Goal: Communication & Community: Answer question/provide support

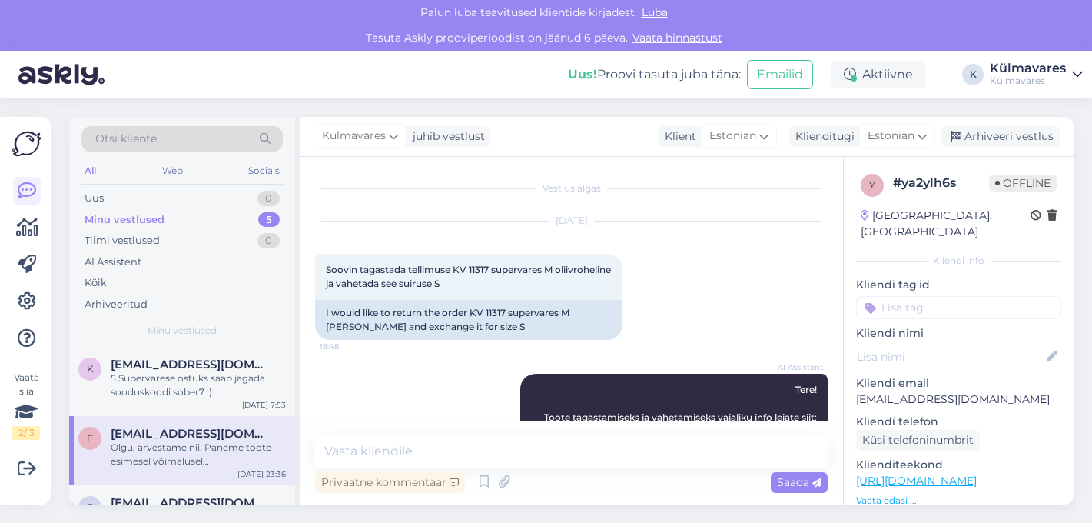
scroll to position [447, 0]
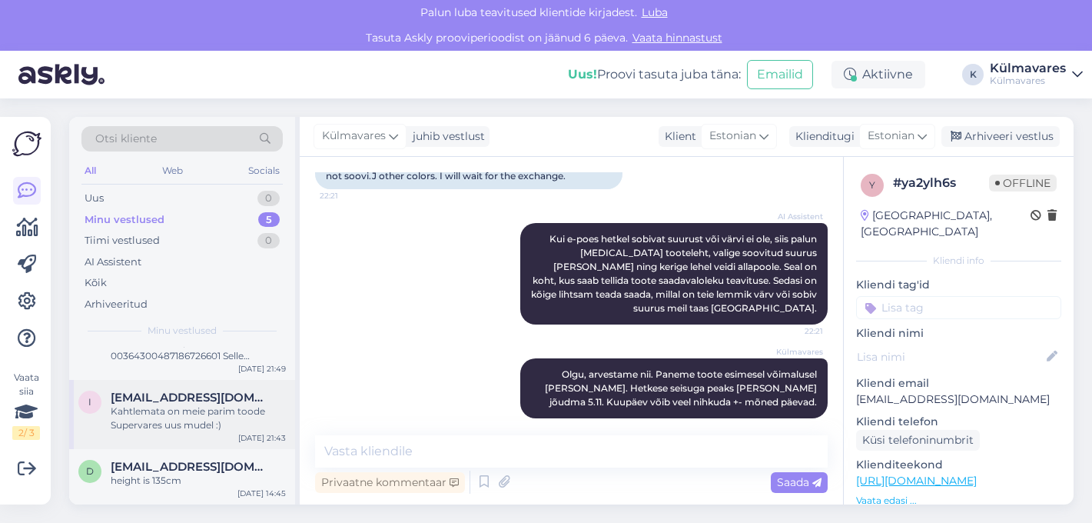
click at [198, 418] on div "Kahtlemata on meie parim toode Supervares uus mudel :)" at bounding box center [198, 418] width 175 height 28
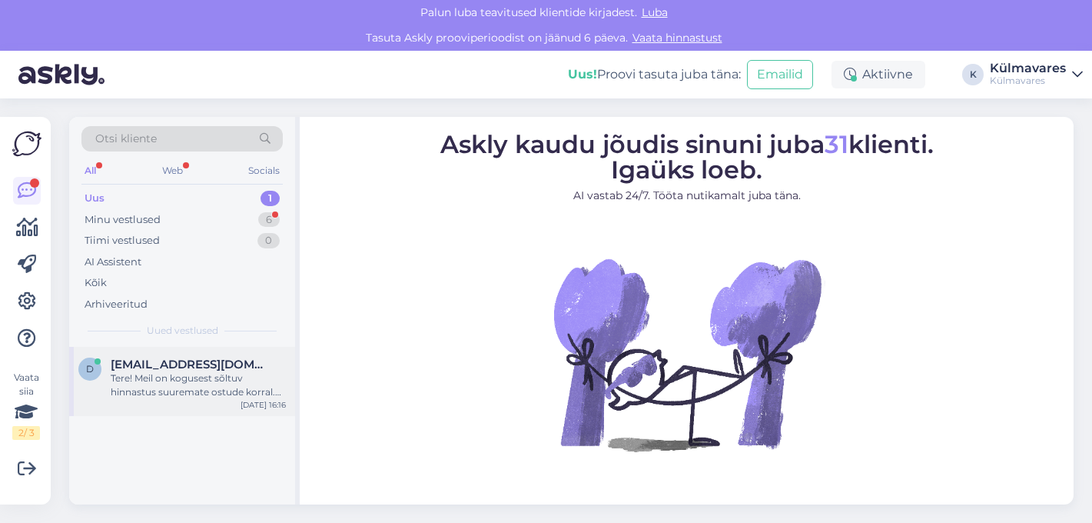
click at [194, 390] on div "Tere! Meil on kogusest sõltuv hinnastus suuremate ostude korral. Personaalse hi…" at bounding box center [198, 385] width 175 height 28
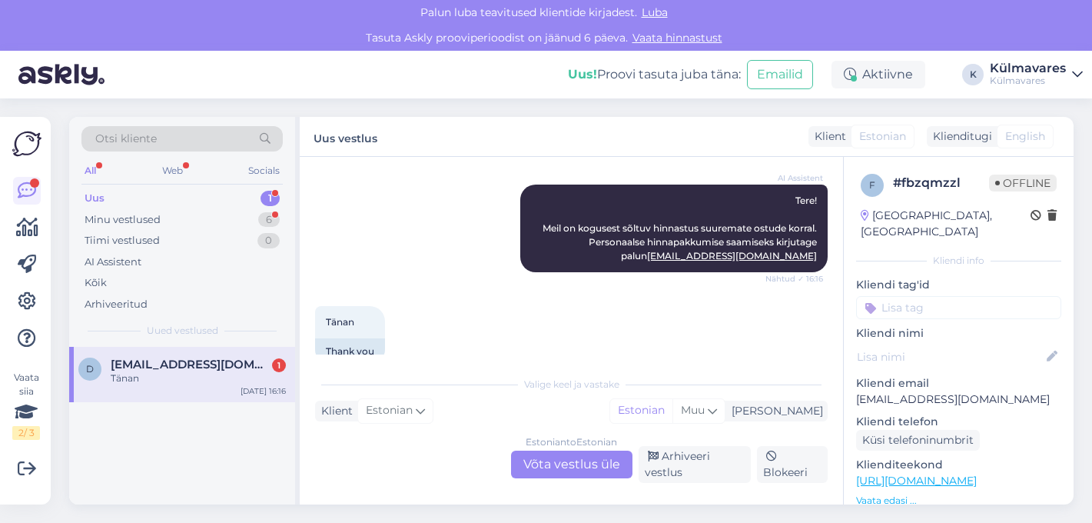
scroll to position [313, 0]
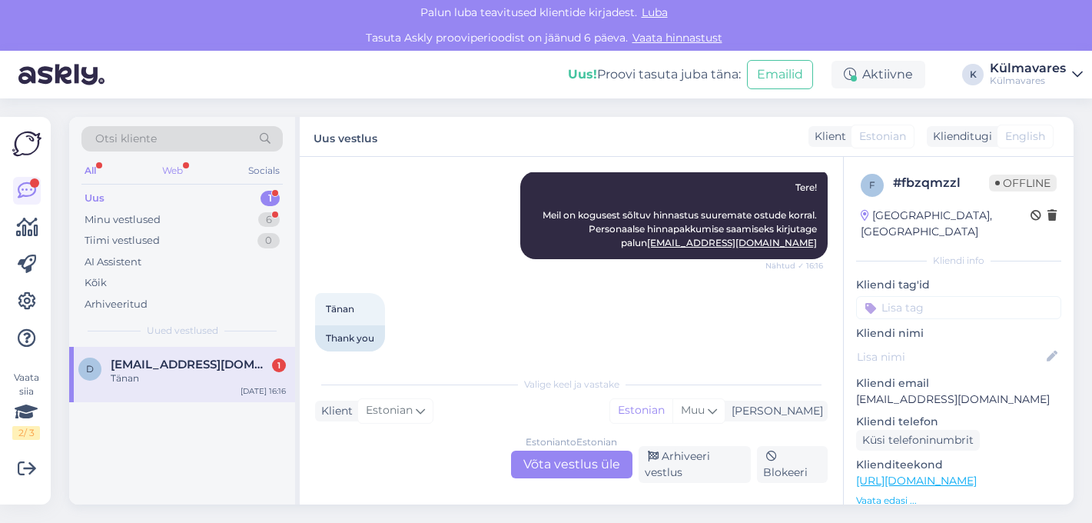
click at [169, 169] on div "Web" at bounding box center [172, 171] width 27 height 20
click at [151, 373] on div "Tänan" at bounding box center [198, 378] width 175 height 14
click at [95, 168] on div "All" at bounding box center [90, 171] width 18 height 20
click at [132, 222] on div "Minu vestlused" at bounding box center [123, 219] width 76 height 15
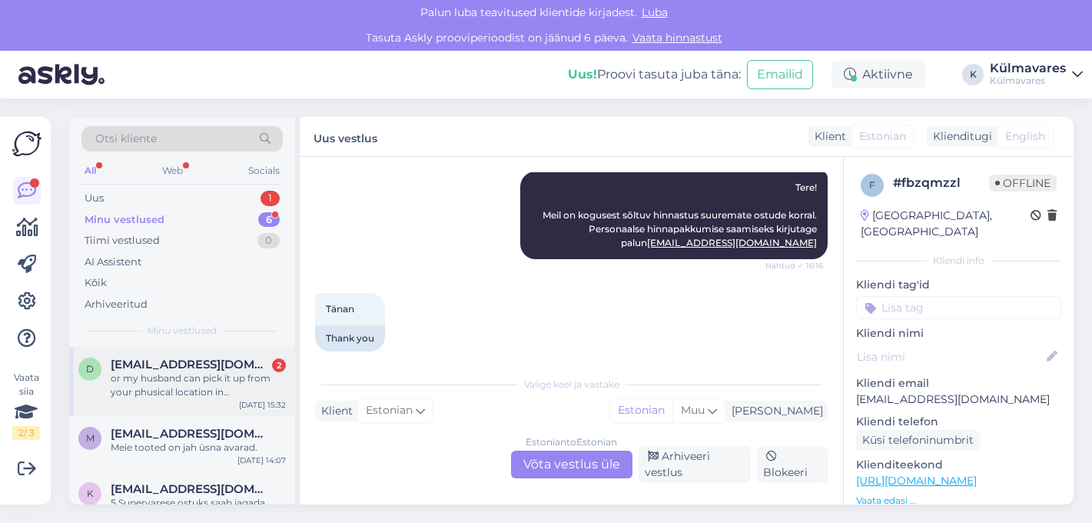
click at [173, 384] on div "or my husband can pick it up from your phusical location in [GEOGRAPHIC_DATA] […" at bounding box center [198, 385] width 175 height 28
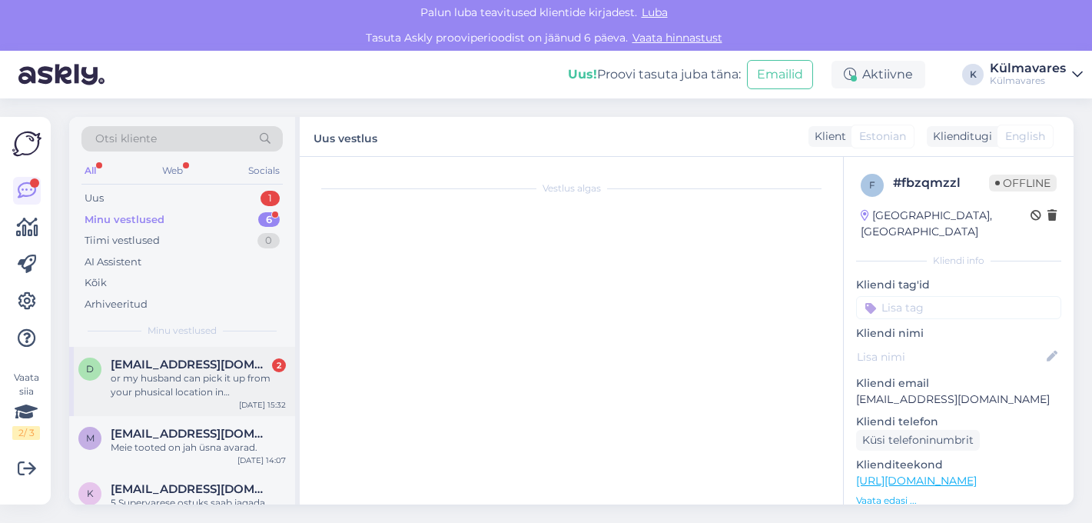
scroll to position [824, 0]
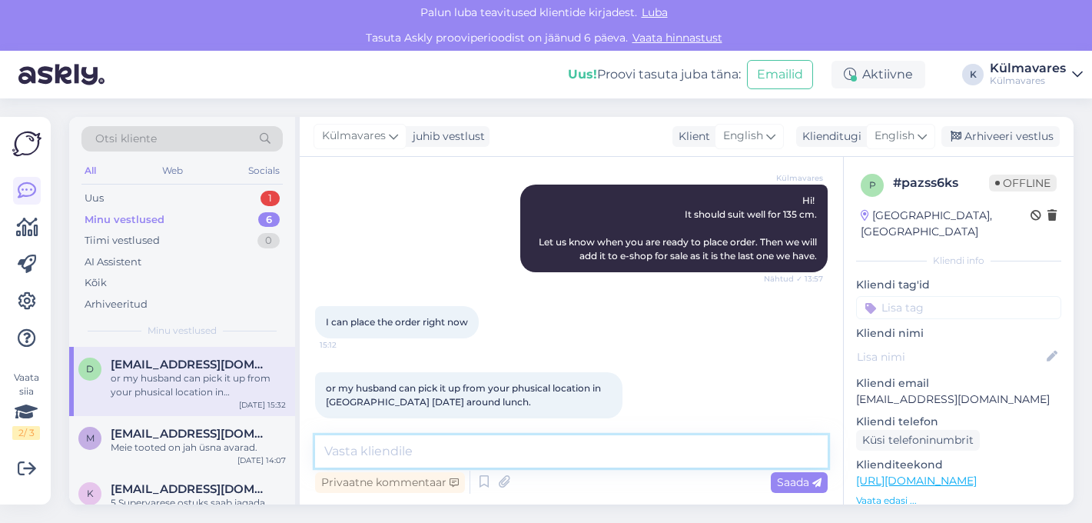
click at [428, 452] on textarea at bounding box center [571, 451] width 513 height 32
type textarea "I"
type textarea "O"
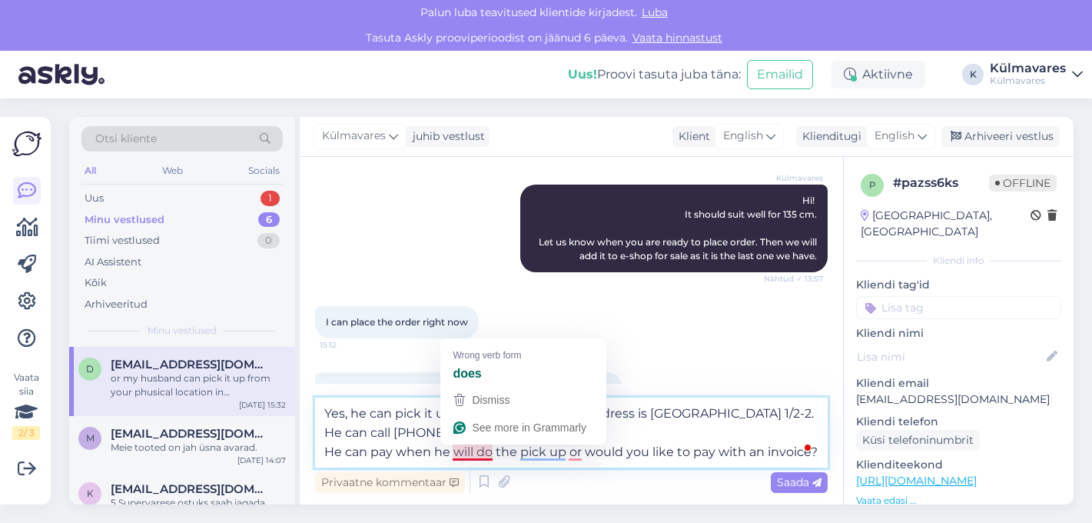
click at [474, 450] on textarea "Yes, he can pick it up [DATE] around noon. Address is [GEOGRAPHIC_DATA] 1/2-2. …" at bounding box center [571, 432] width 513 height 70
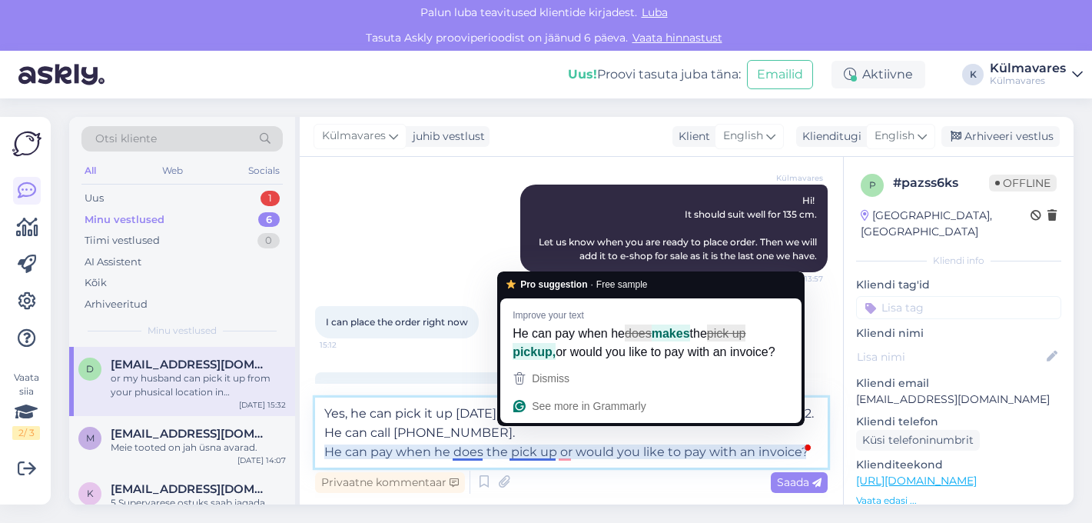
click at [468, 452] on textarea "Yes, he can pick it up [DATE] around noon. Address is [GEOGRAPHIC_DATA] 1/2-2. …" at bounding box center [571, 432] width 513 height 70
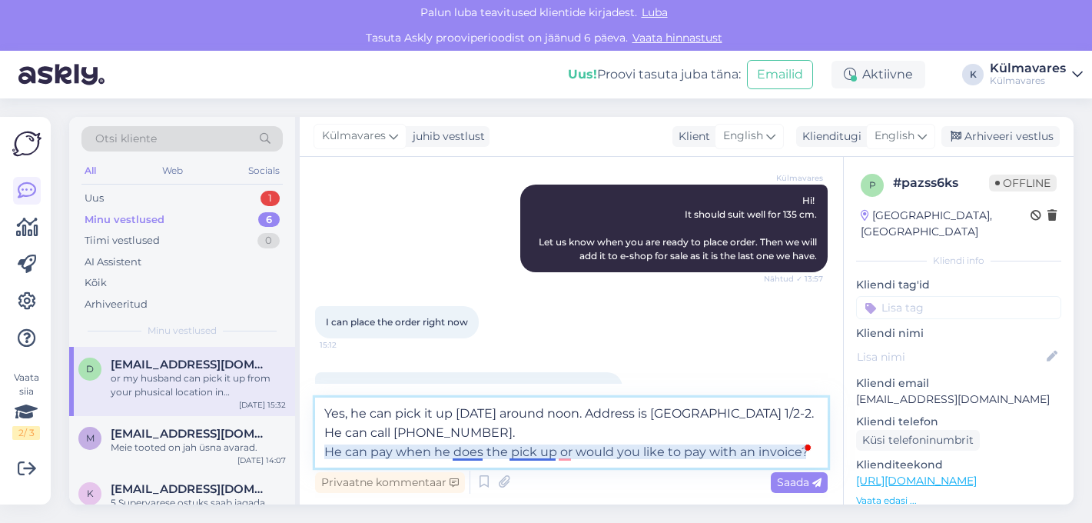
click at [543, 455] on textarea "Yes, he can pick it up [DATE] around noon. Address is [GEOGRAPHIC_DATA] 1/2-2. …" at bounding box center [571, 432] width 513 height 70
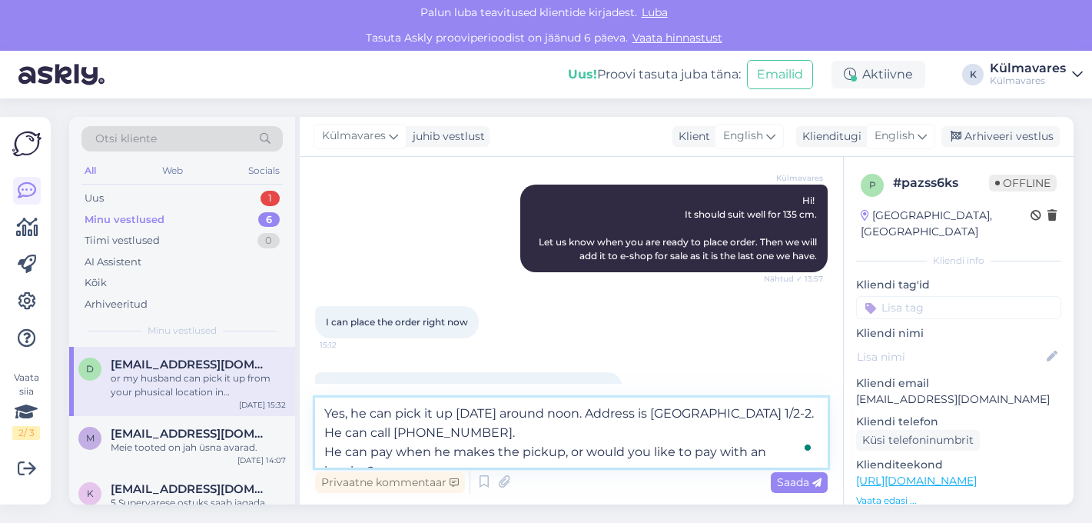
click at [606, 412] on textarea "Yes, he can pick it up [DATE] around noon. Address is [GEOGRAPHIC_DATA] 1/2-2. …" at bounding box center [571, 432] width 513 height 70
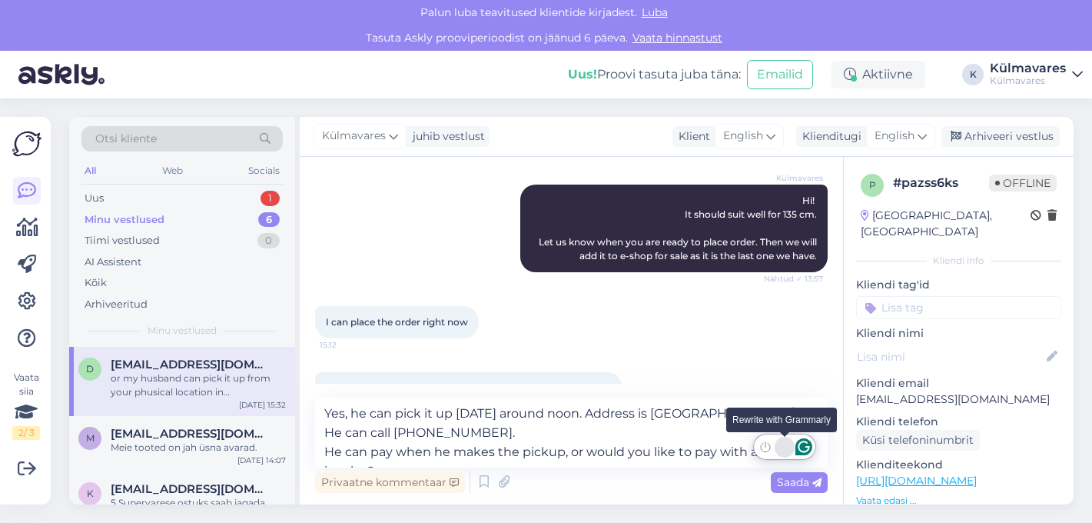
click at [793, 451] on div "Rewrite with Grammarly" at bounding box center [784, 447] width 17 height 18
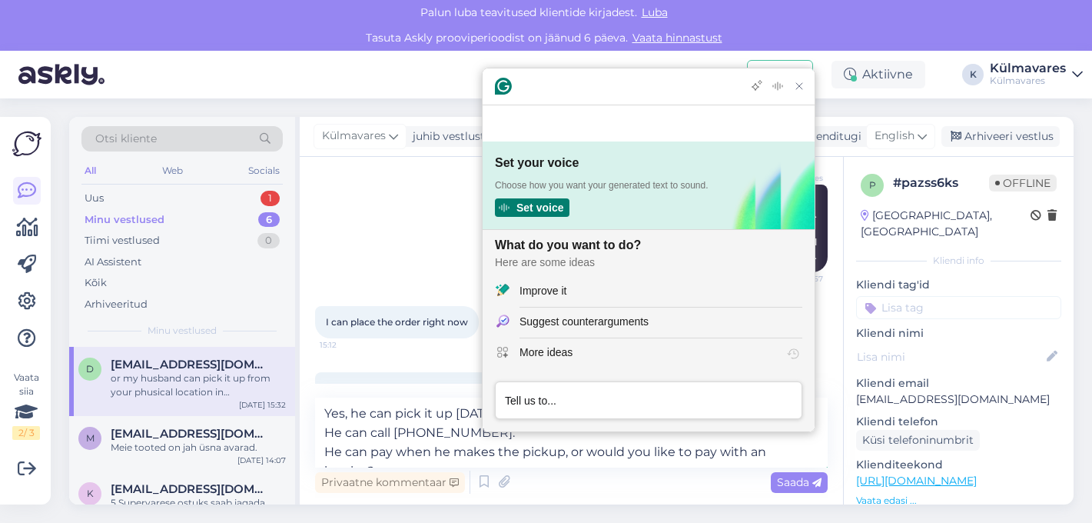
scroll to position [0, 0]
click at [668, 454] on textarea "Yes, he can pick it up [DATE] around noon. Address is [GEOGRAPHIC_DATA] 1/2-2. …" at bounding box center [571, 432] width 513 height 70
click at [749, 454] on textarea "Yes, he can pick it up [DATE] around noon. Address is [GEOGRAPHIC_DATA] 1/2-2. …" at bounding box center [571, 432] width 513 height 70
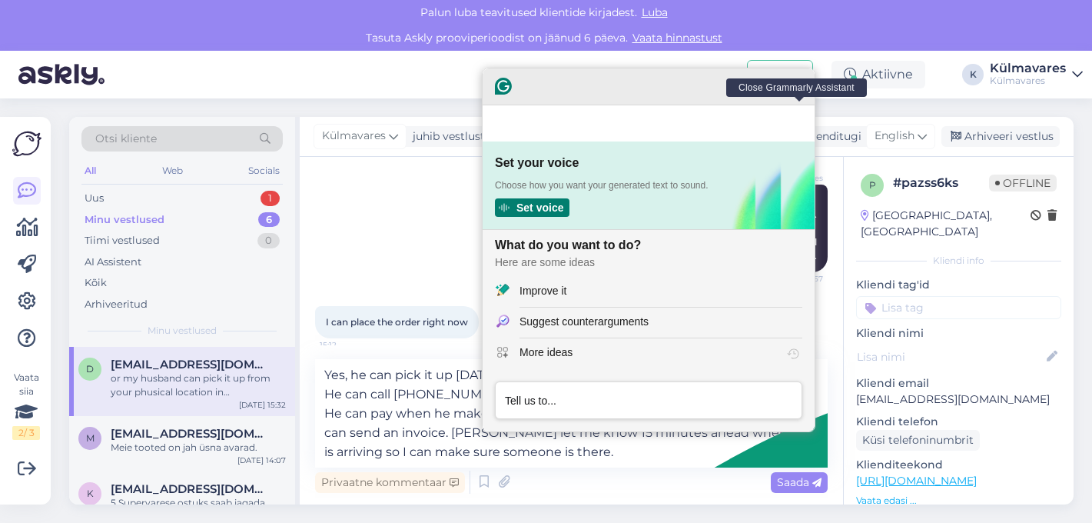
click at [799, 92] on icon "Close Grammarly Assistant" at bounding box center [799, 86] width 12 height 12
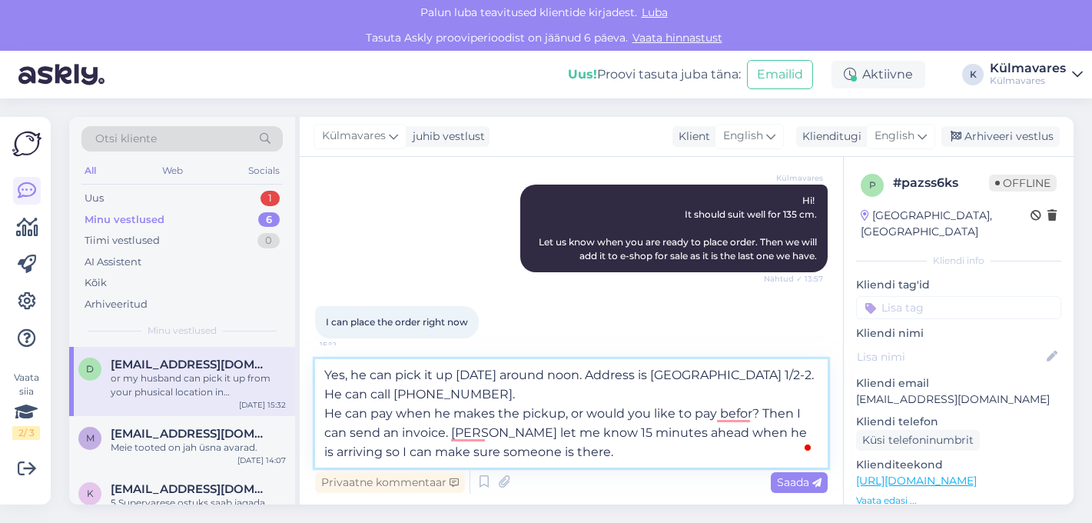
click at [775, 374] on textarea "Yes, he can pick it up [DATE] around noon. Address is [GEOGRAPHIC_DATA] 1/2-2. …" at bounding box center [571, 413] width 513 height 108
click at [533, 394] on textarea "Yes, he can pick it up [DATE] around noon. Address is [GEOGRAPHIC_DATA] 1/2-2 […" at bounding box center [571, 413] width 513 height 108
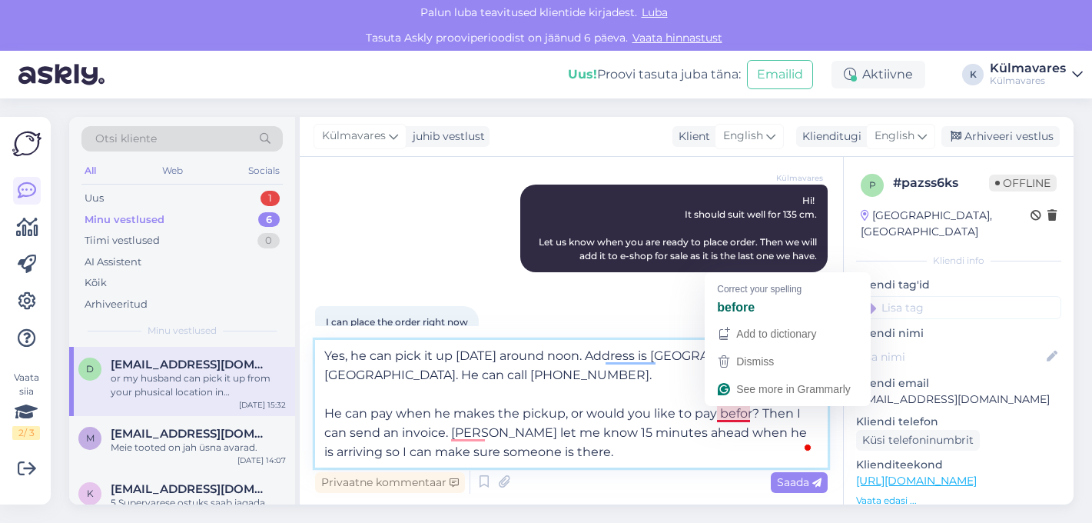
click at [736, 413] on textarea "Yes, he can pick it up [DATE] around noon. Address is [GEOGRAPHIC_DATA] 1/2-2 […" at bounding box center [571, 404] width 513 height 128
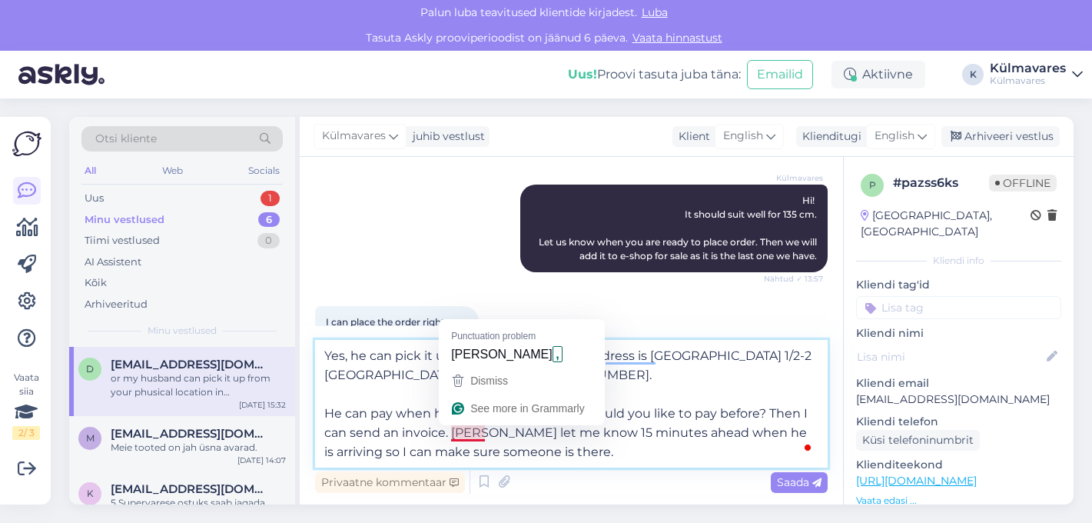
click at [460, 433] on textarea "Yes, he can pick it up [DATE] around noon. Address is [GEOGRAPHIC_DATA] 1/2-2 […" at bounding box center [571, 404] width 513 height 128
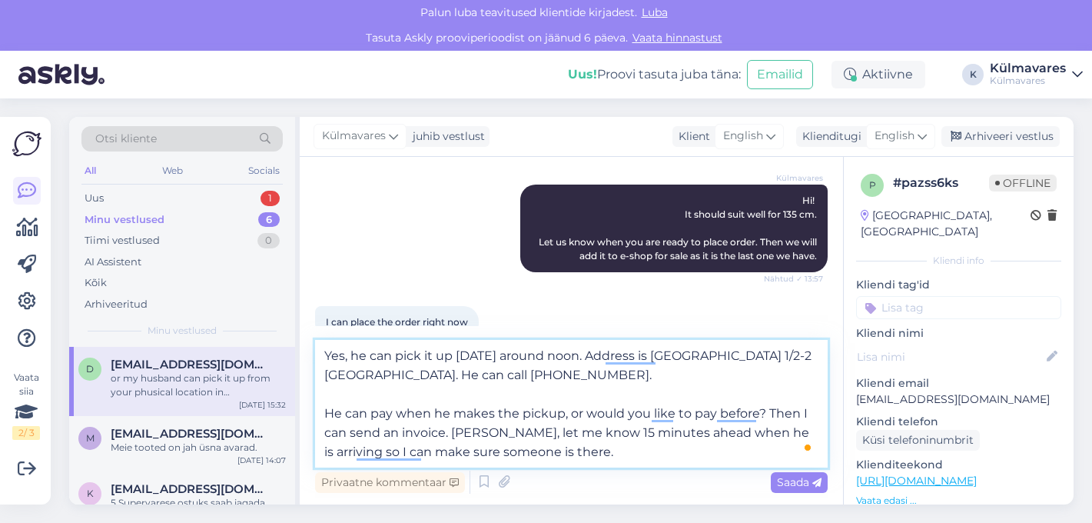
click at [483, 434] on textarea "Yes, he can pick it up [DATE] around noon. Address is [GEOGRAPHIC_DATA] 1/2-2 […" at bounding box center [571, 404] width 513 height 128
click at [550, 438] on textarea "Yes, he can pick it up [DATE] around noon. Address is [GEOGRAPHIC_DATA] 1/2-2 […" at bounding box center [571, 404] width 513 height 128
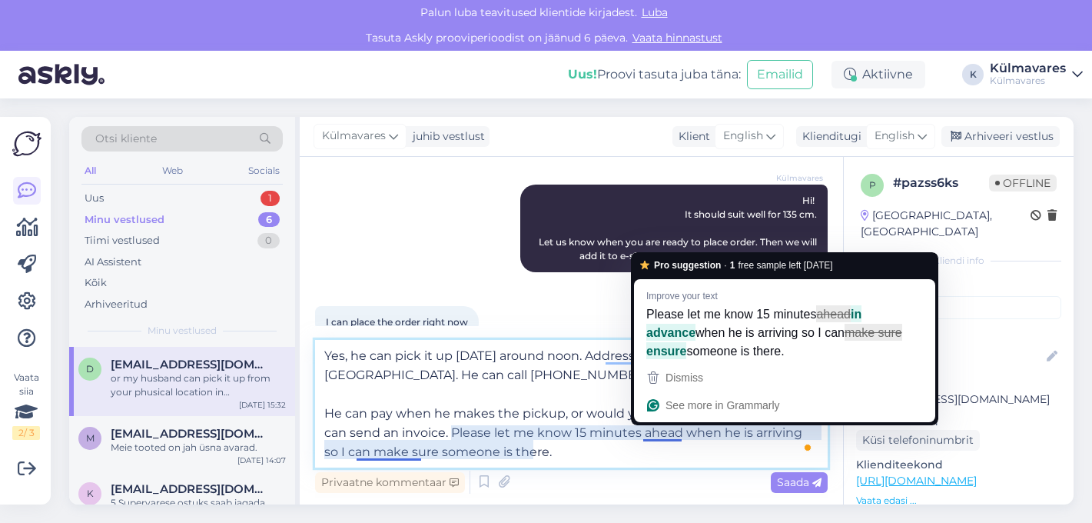
click at [670, 437] on textarea "Yes, he can pick it up [DATE] around noon. Address is [GEOGRAPHIC_DATA] 1/2-2 […" at bounding box center [571, 404] width 513 height 128
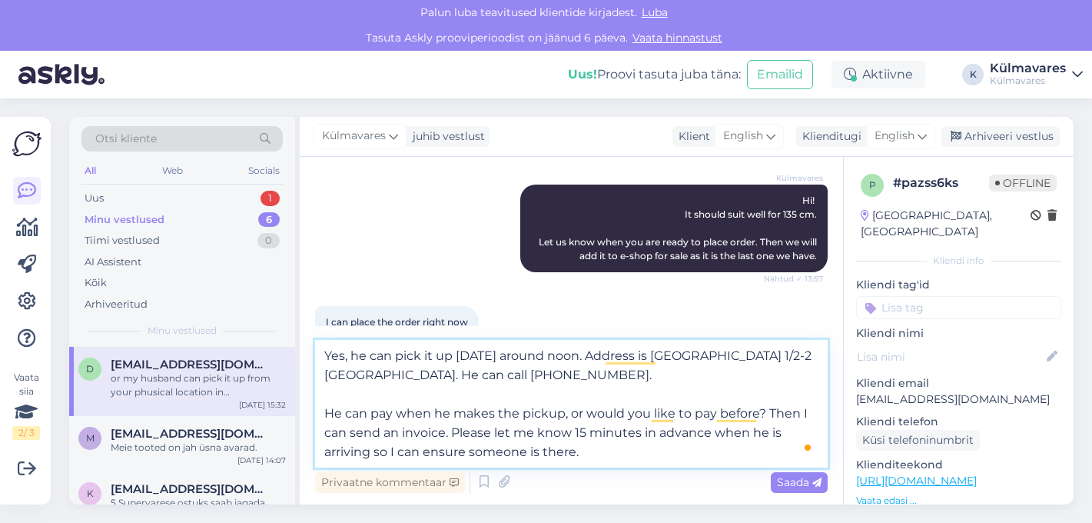
click at [597, 453] on textarea "Yes, he can pick it up [DATE] around noon. Address is [GEOGRAPHIC_DATA] 1/2-2 […" at bounding box center [571, 404] width 513 height 128
drag, startPoint x: 597, startPoint y: 453, endPoint x: 453, endPoint y: 434, distance: 145.7
click at [453, 434] on textarea "Yes, he can pick it up [DATE] around noon. Address is [GEOGRAPHIC_DATA] 1/2-2 […" at bounding box center [571, 404] width 513 height 128
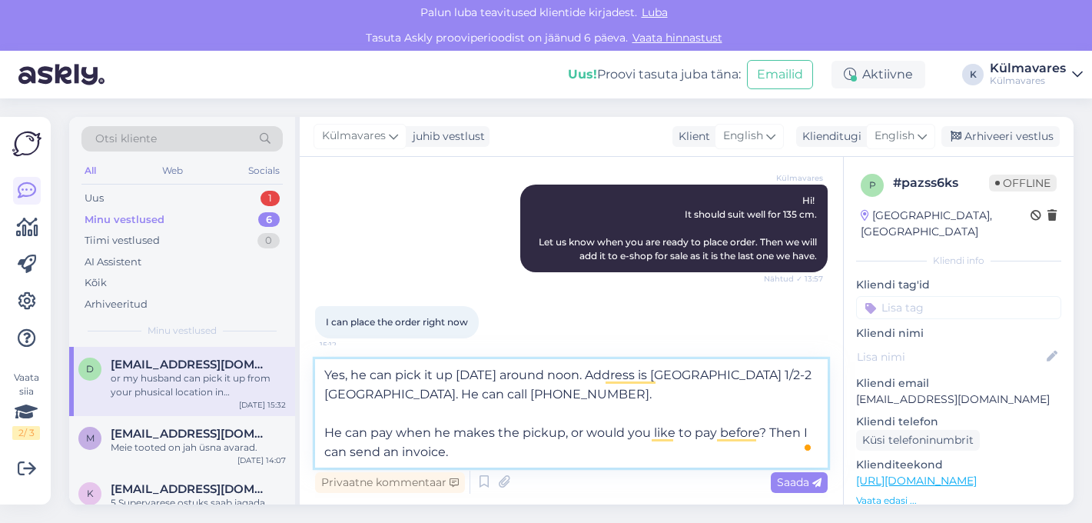
click at [528, 396] on textarea "Yes, he can pick it up [DATE] around noon. Address is [GEOGRAPHIC_DATA] 1/2-2 […" at bounding box center [571, 413] width 513 height 108
paste textarea "Please let me know 15 minutes in advance when he is arriving so I can ensure so…"
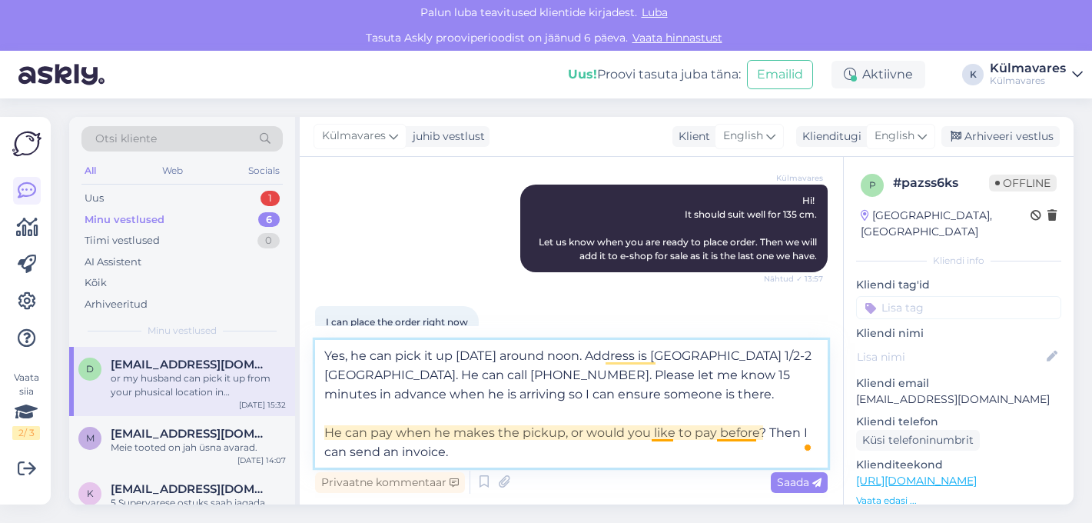
click at [670, 438] on textarea "Yes, he can pick it up [DATE] around noon. Address is [GEOGRAPHIC_DATA] 1/2-2 […" at bounding box center [571, 404] width 513 height 128
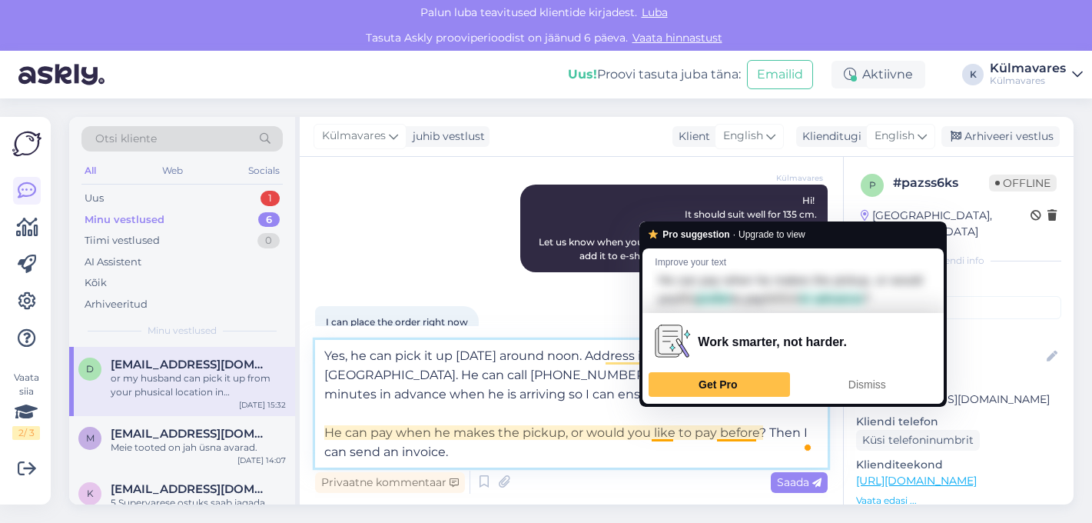
click at [634, 450] on textarea "Yes, he can pick it up [DATE] around noon. Address is [GEOGRAPHIC_DATA] 1/2-2 […" at bounding box center [571, 404] width 513 height 128
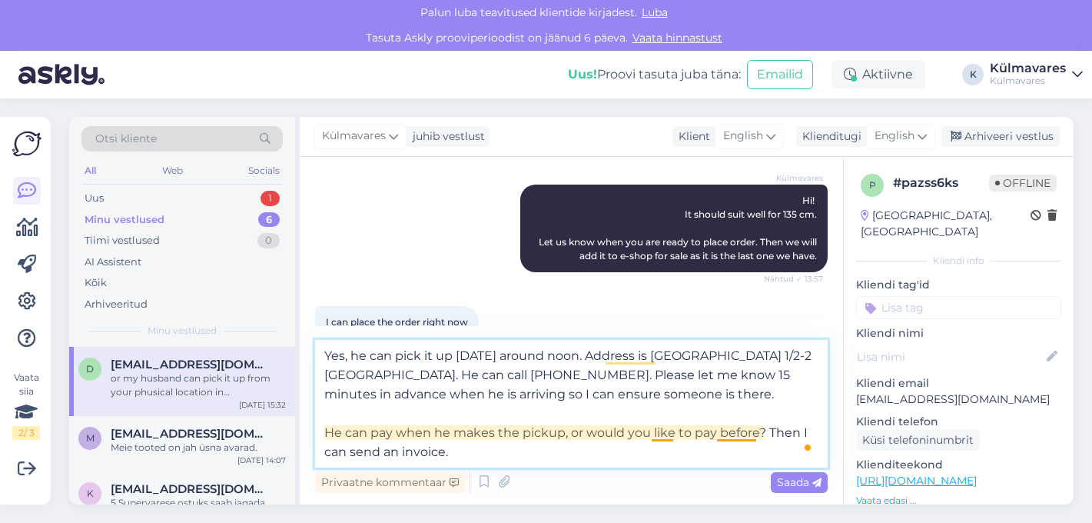
click at [661, 429] on textarea "Yes, he can pick it up [DATE] around noon. Address is [GEOGRAPHIC_DATA] 1/2-2 […" at bounding box center [571, 404] width 513 height 128
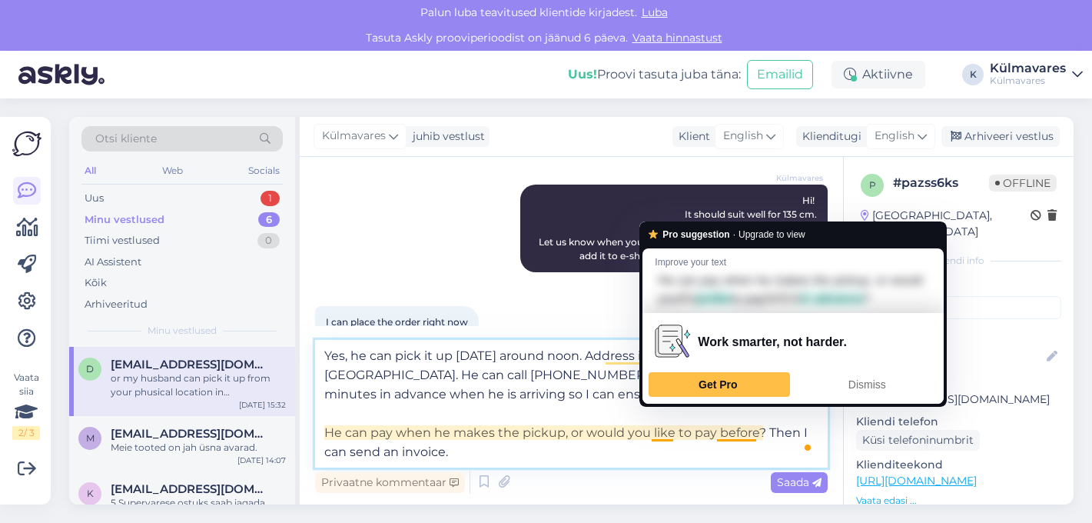
click at [636, 449] on textarea "Yes, he can pick it up [DATE] around noon. Address is [GEOGRAPHIC_DATA] 1/2-2 […" at bounding box center [571, 404] width 513 height 128
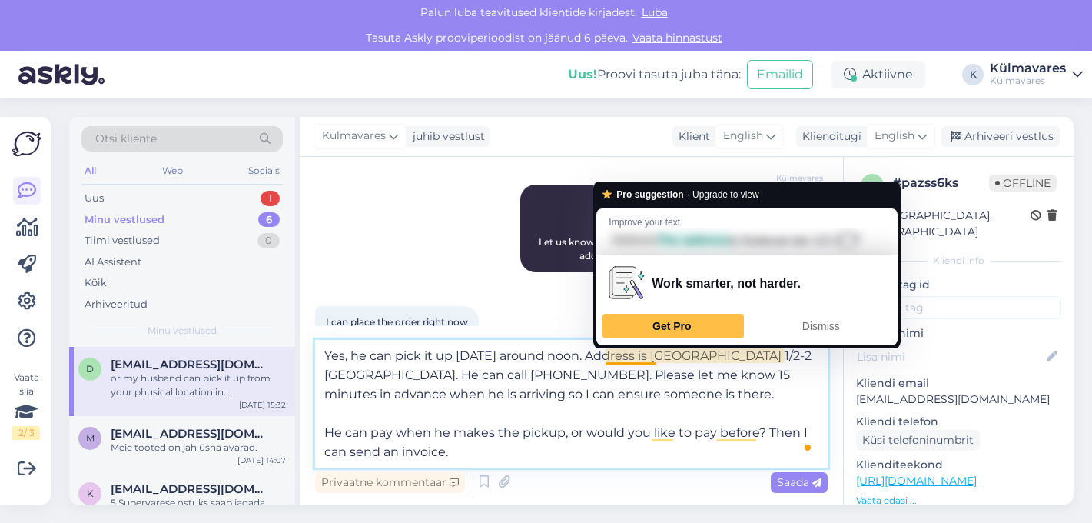
click at [638, 354] on textarea "Yes, he can pick it up [DATE] around noon. Address is [GEOGRAPHIC_DATA] 1/2-2 […" at bounding box center [571, 404] width 513 height 128
click at [623, 396] on textarea "Yes, he can pick it up [DATE] around noon. Address is [GEOGRAPHIC_DATA] 1/2-2 […" at bounding box center [571, 404] width 513 height 128
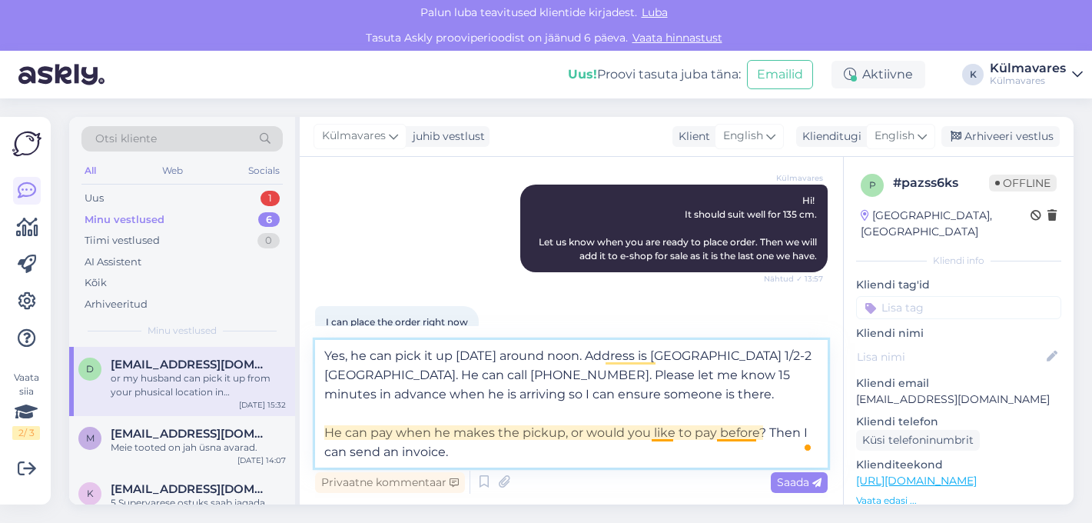
click at [741, 436] on textarea "Yes, he can pick it up [DATE] around noon. Address is [GEOGRAPHIC_DATA] 1/2-2 […" at bounding box center [571, 404] width 513 height 128
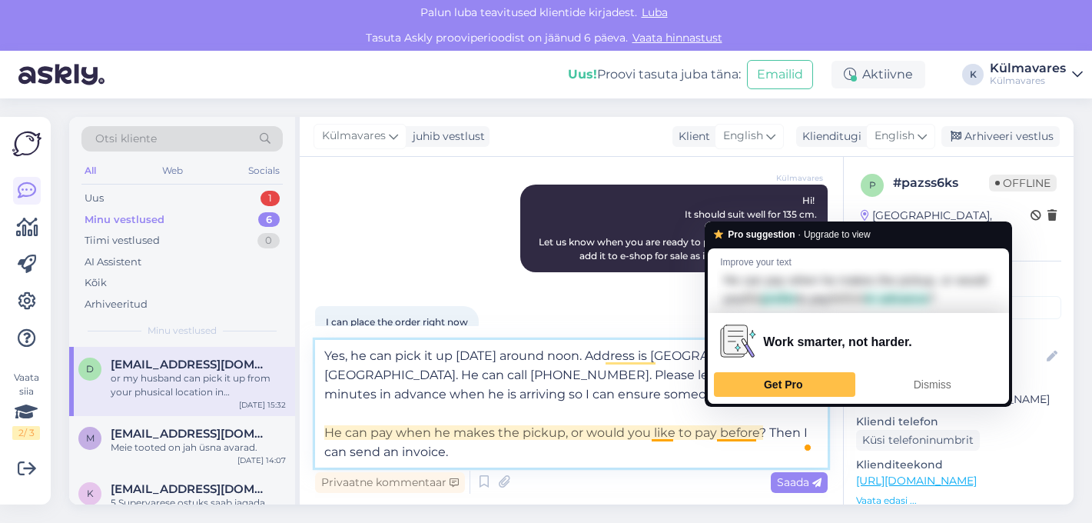
click at [637, 446] on textarea "Yes, he can pick it up [DATE] around noon. Address is [GEOGRAPHIC_DATA] 1/2-2 […" at bounding box center [571, 404] width 513 height 128
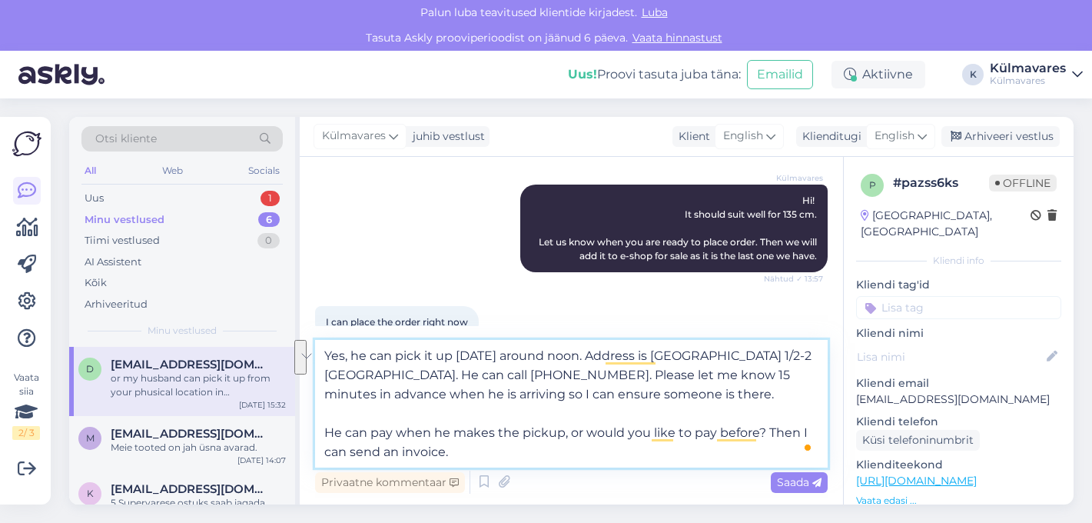
drag, startPoint x: 453, startPoint y: 453, endPoint x: 767, endPoint y: 427, distance: 315.5
click at [767, 427] on textarea "Yes, he can pick it up [DATE] around noon. Address is [GEOGRAPHIC_DATA] 1/2-2 […" at bounding box center [571, 404] width 513 height 128
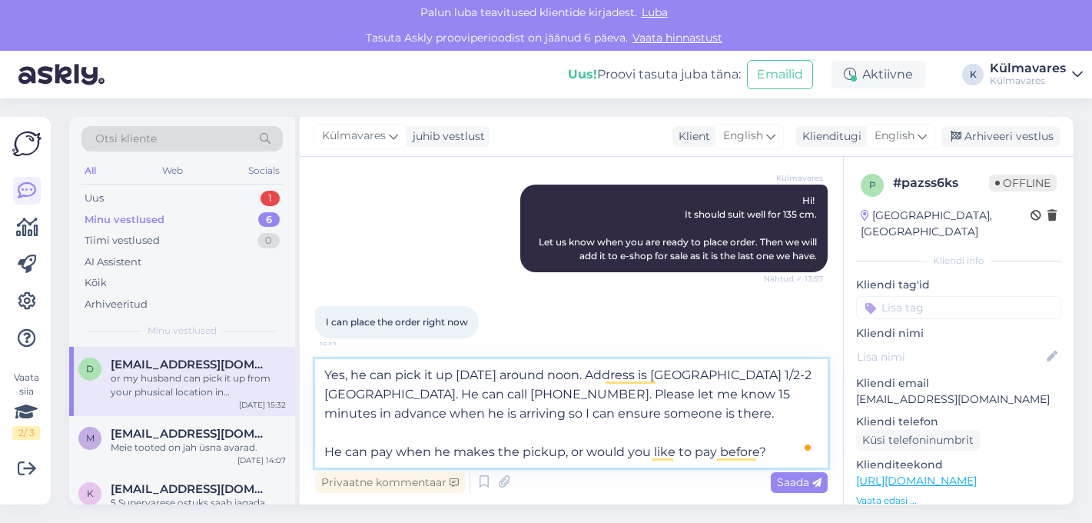
type textarea "Yes, he can pick it up [DATE] around noon. Address is [GEOGRAPHIC_DATA] 1/2-2 […"
click at [563, 434] on textarea "Yes, he can pick it up [DATE] around noon. Address is [GEOGRAPHIC_DATA] 1/2-2 […" at bounding box center [571, 413] width 513 height 108
click at [736, 445] on textarea "Yes, he can pick it up [DATE] around noon. Address is [GEOGRAPHIC_DATA] 1/2-2 […" at bounding box center [571, 413] width 513 height 108
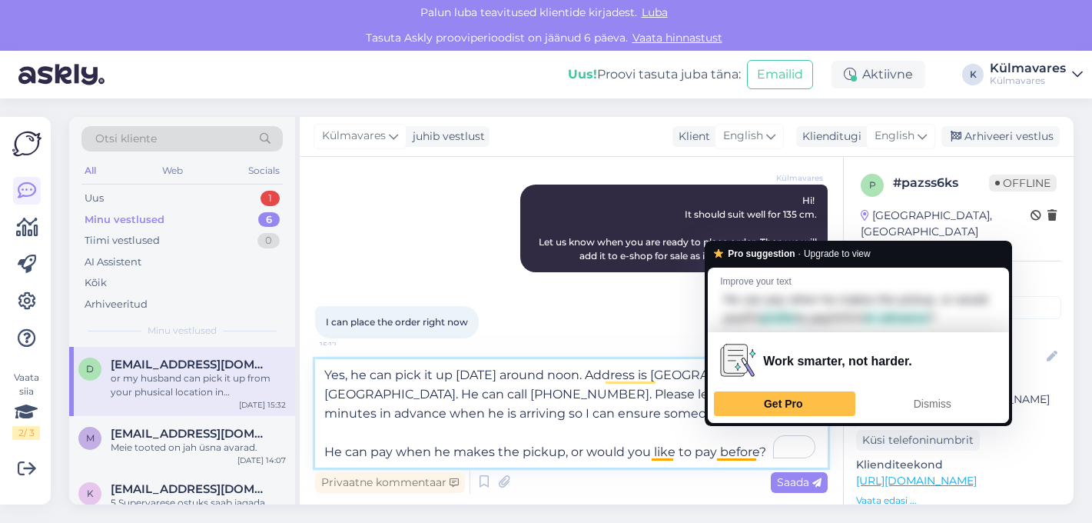
click at [753, 458] on textarea "Yes, he can pick it up [DATE] around noon. Address is [GEOGRAPHIC_DATA] 1/2-2 […" at bounding box center [571, 413] width 513 height 108
click at [469, 434] on textarea "Yes, he can pick it up [DATE] around noon. Address is [GEOGRAPHIC_DATA] 1/2-2 […" at bounding box center [571, 413] width 513 height 108
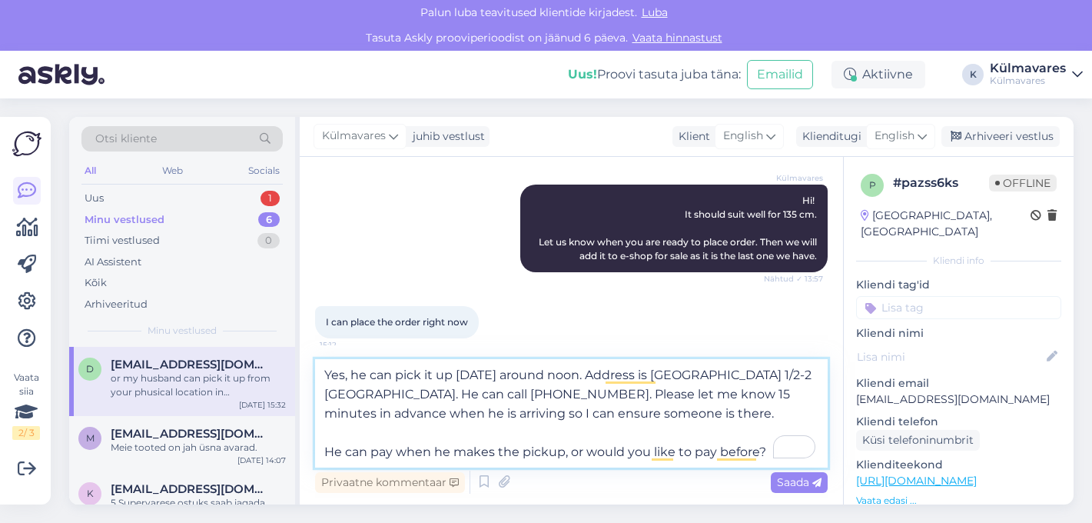
click at [455, 425] on textarea "Yes, he can pick it up [DATE] around noon. Address is [GEOGRAPHIC_DATA] 1/2-2 […" at bounding box center [571, 413] width 513 height 108
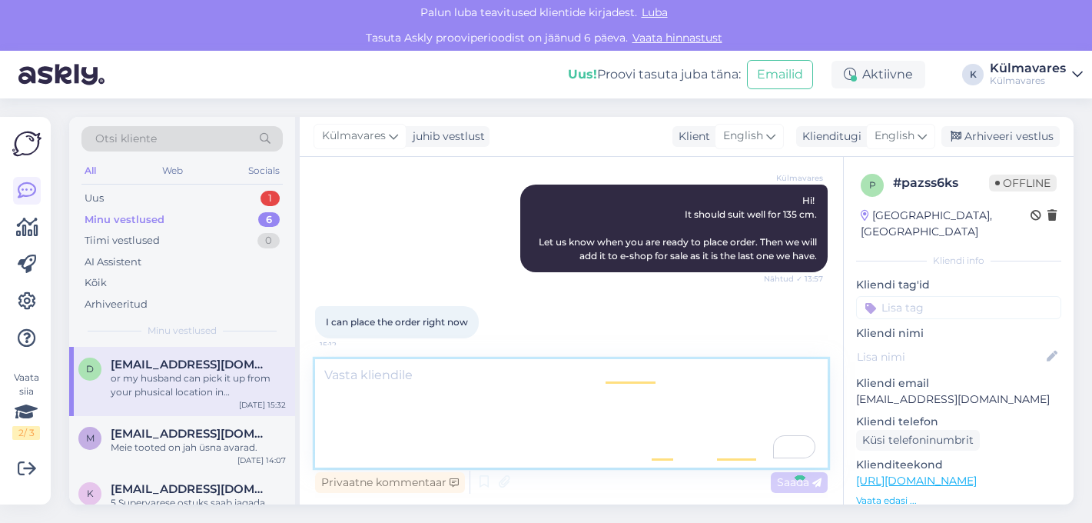
scroll to position [973, 0]
